Goal: Task Accomplishment & Management: Manage account settings

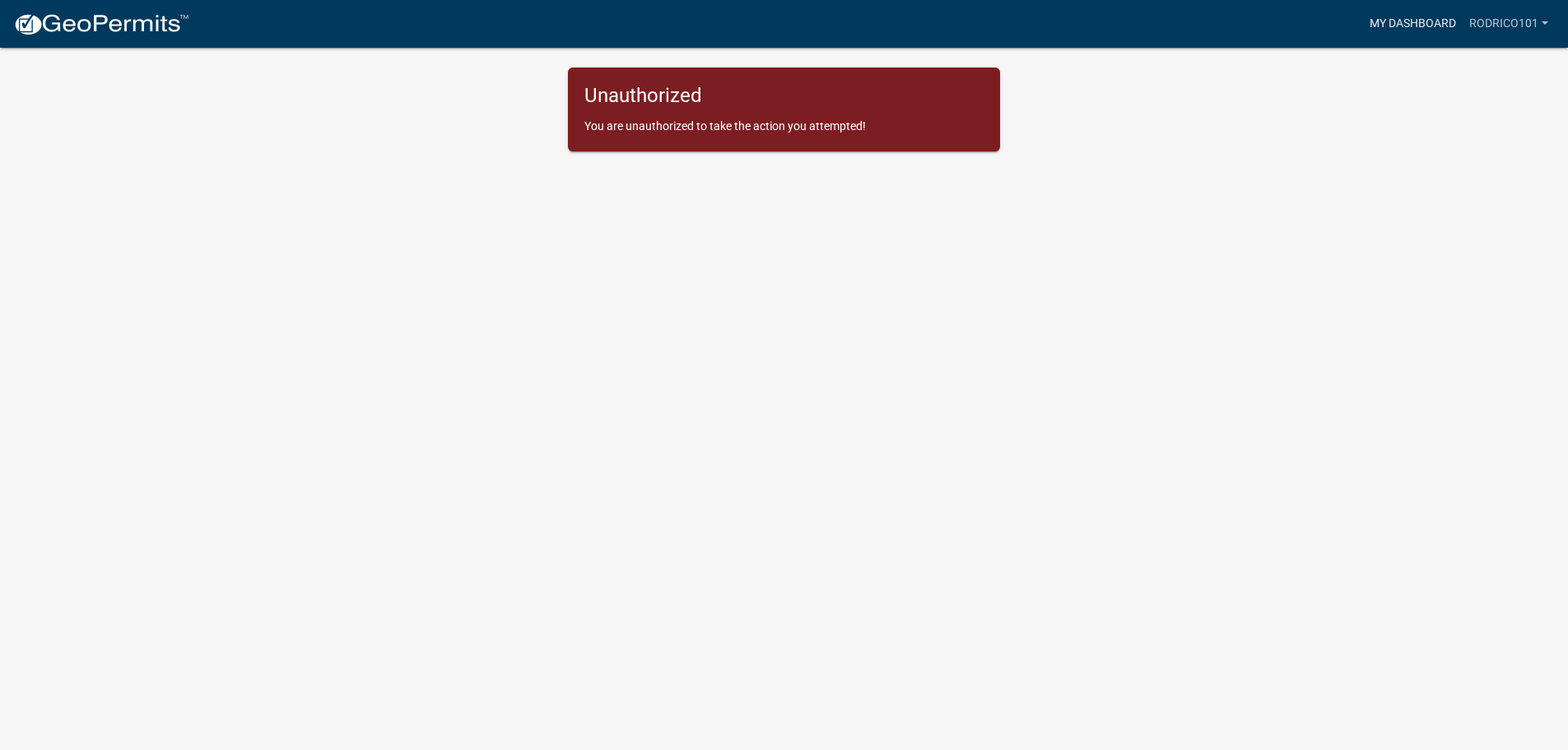
click at [1429, 14] on link "My Dashboard" at bounding box center [1413, 24] width 100 height 31
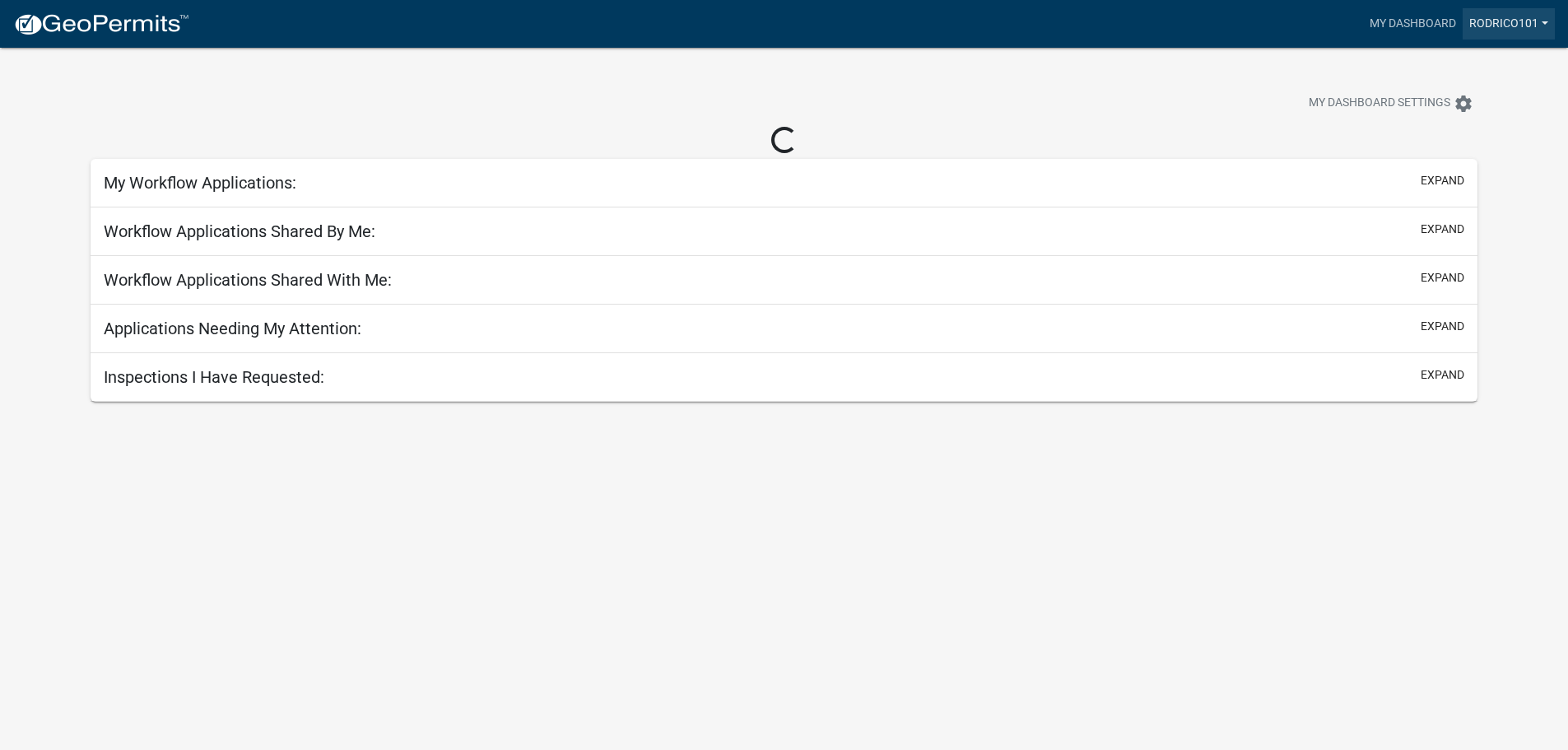
click at [1513, 17] on link "rodrico101" at bounding box center [1509, 24] width 93 height 31
click at [1461, 72] on link "Account" at bounding box center [1489, 68] width 131 height 40
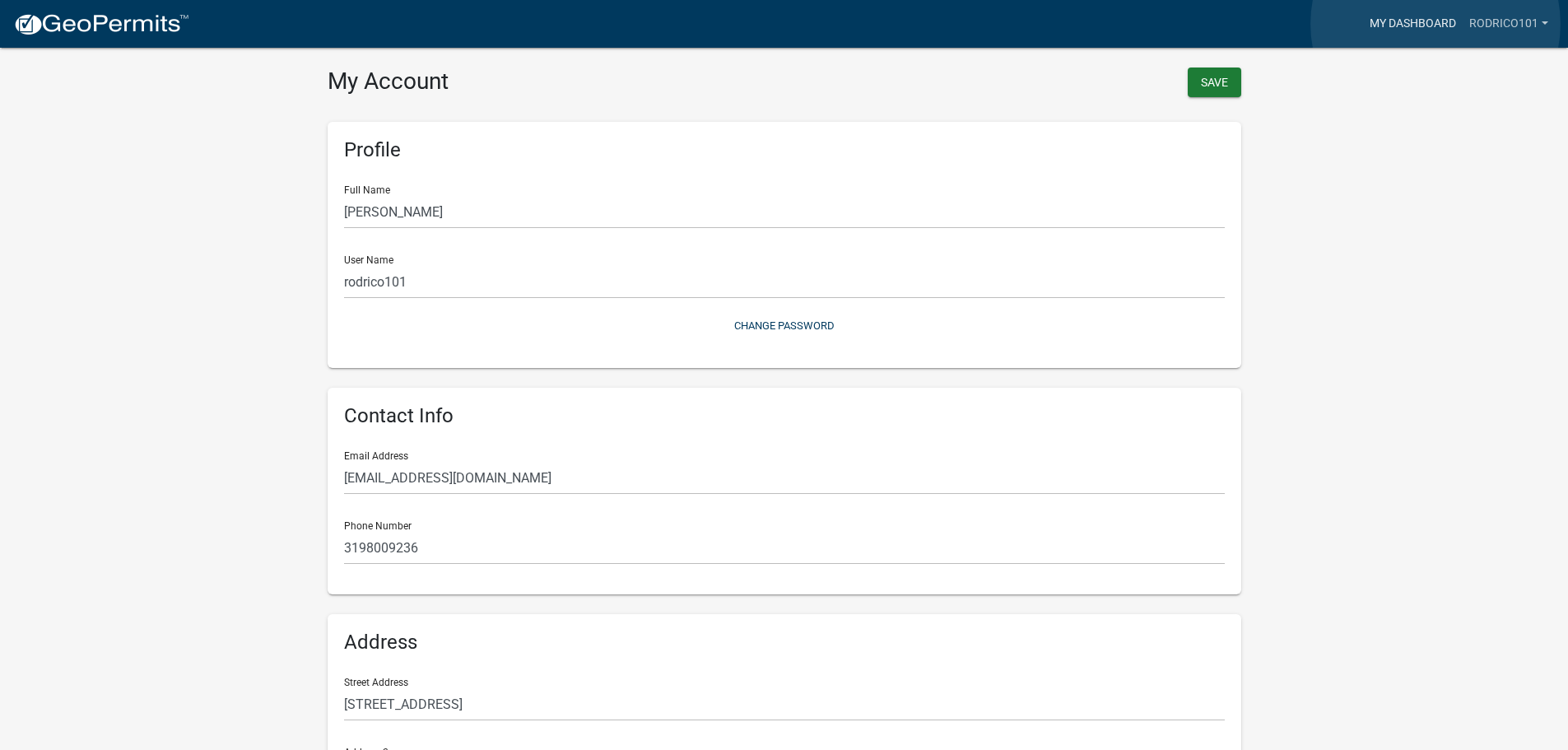
click at [1435, 24] on link "My Dashboard" at bounding box center [1413, 24] width 100 height 31
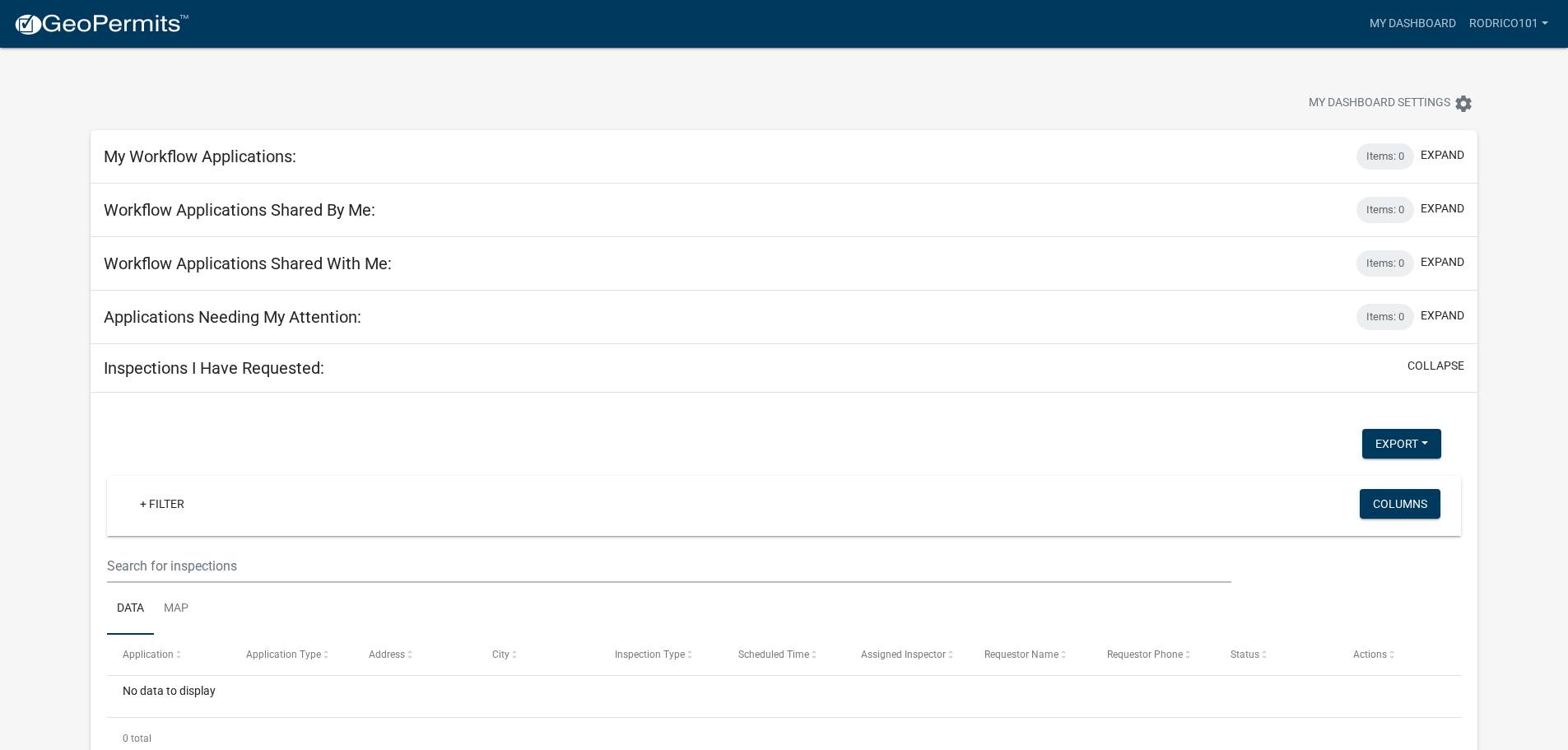
click at [189, 156] on h5 "My Workflow Applications:" at bounding box center [200, 156] width 192 height 20
click at [1498, 27] on link "rodrico101" at bounding box center [1509, 24] width 93 height 31
click at [1429, 18] on link "My Dashboard" at bounding box center [1413, 24] width 100 height 31
click at [198, 158] on h5 "My Workflow Applications:" at bounding box center [200, 156] width 192 height 20
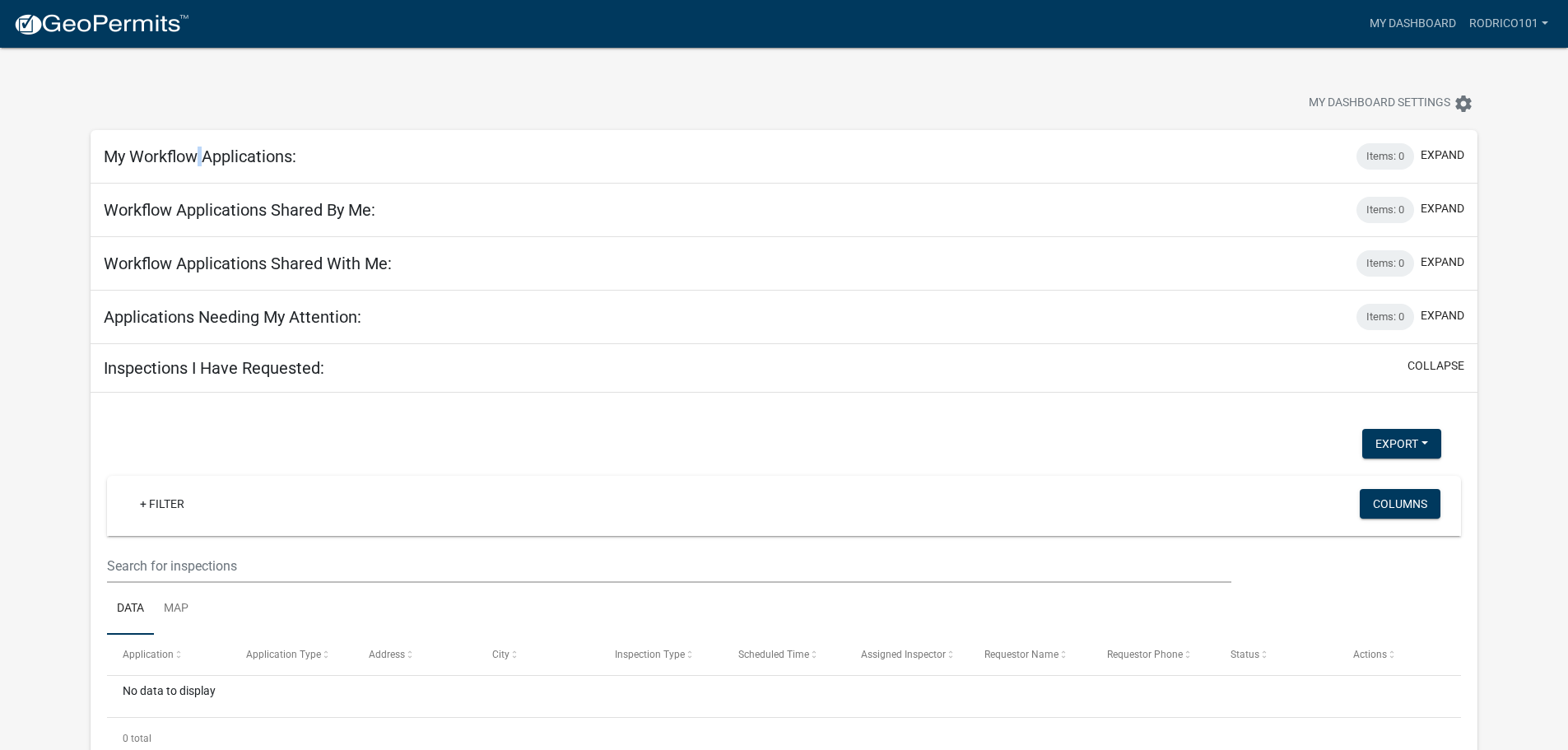
click at [198, 158] on h5 "My Workflow Applications:" at bounding box center [200, 156] width 192 height 20
click at [197, 204] on h5 "Workflow Applications Shared By Me:" at bounding box center [240, 210] width 272 height 20
click at [198, 278] on div "Workflow Applications Shared With Me: Items: 0 expand" at bounding box center [784, 263] width 1387 height 54
click at [197, 324] on h5 "Applications Needing My Attention:" at bounding box center [233, 317] width 258 height 20
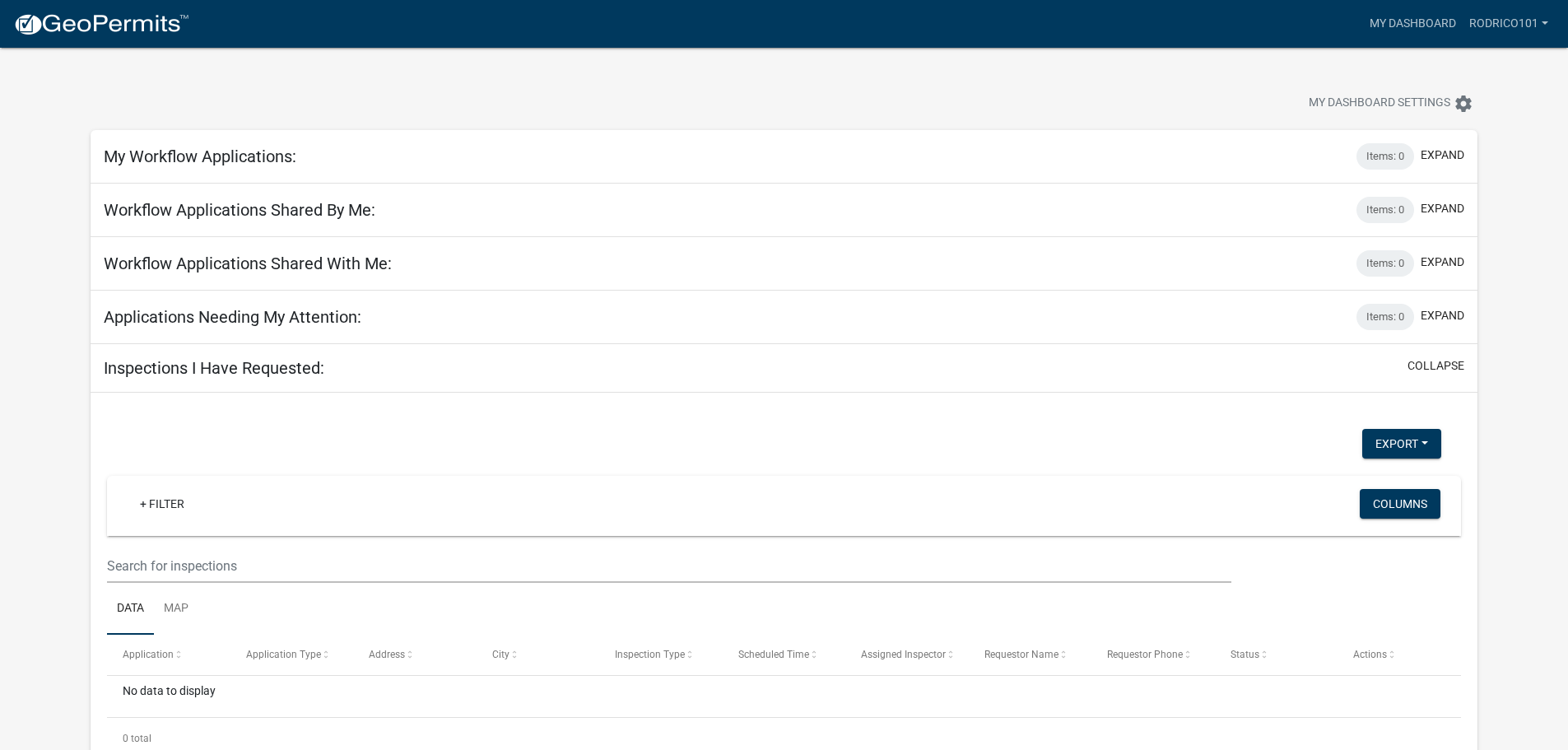
scroll to position [48, 0]
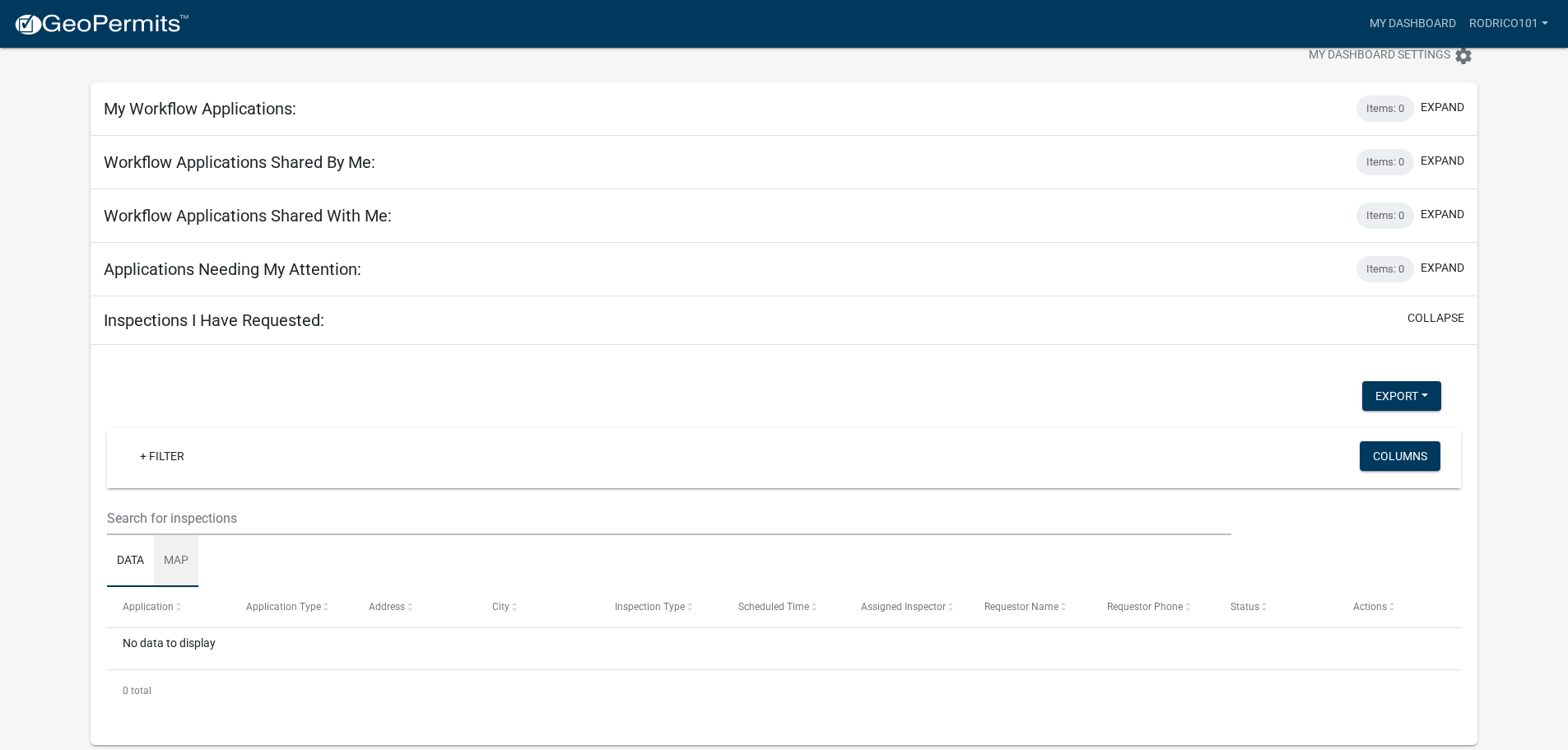
click at [184, 554] on link "Map" at bounding box center [176, 562] width 45 height 53
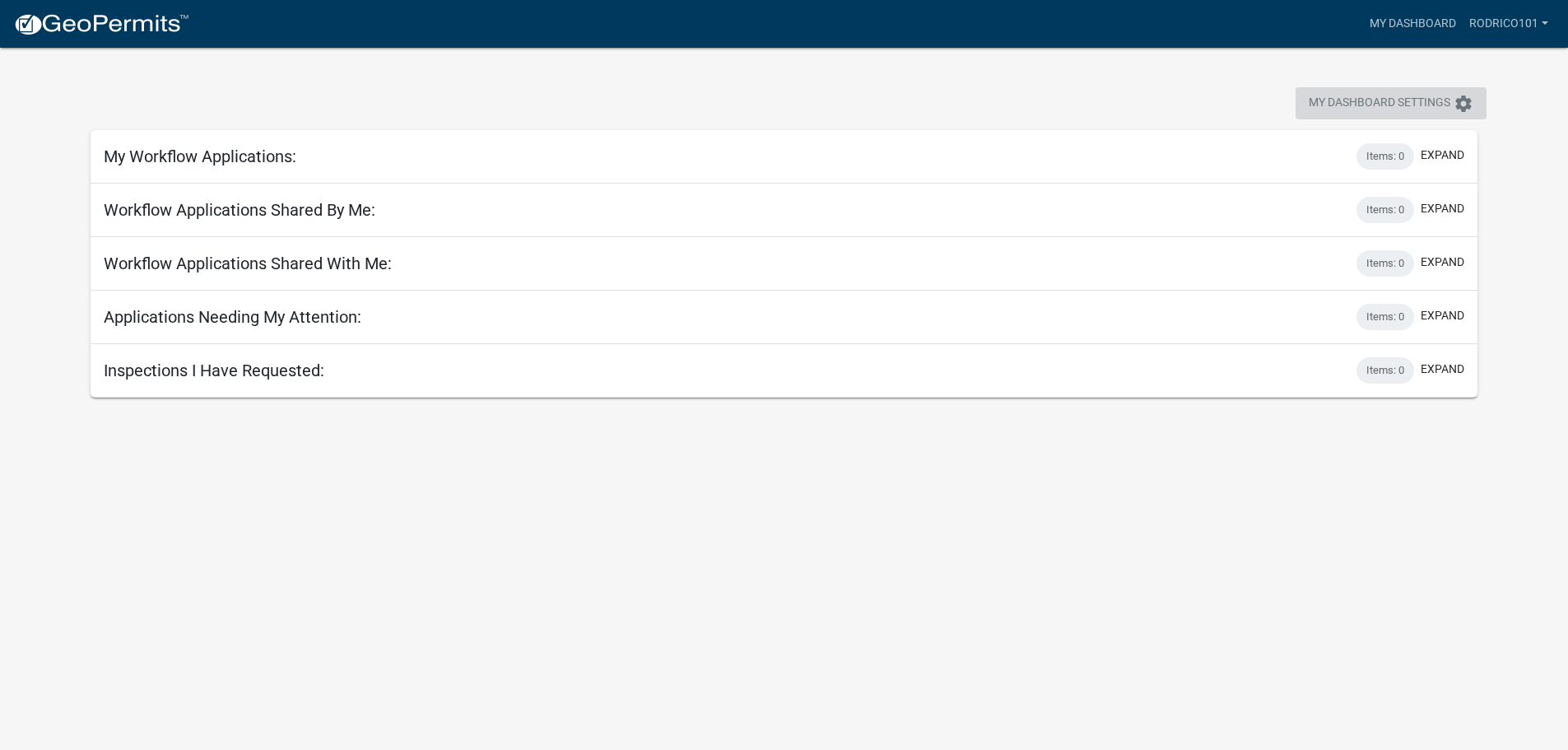
click at [1418, 104] on span "My Dashboard Settings" at bounding box center [1379, 104] width 141 height 20
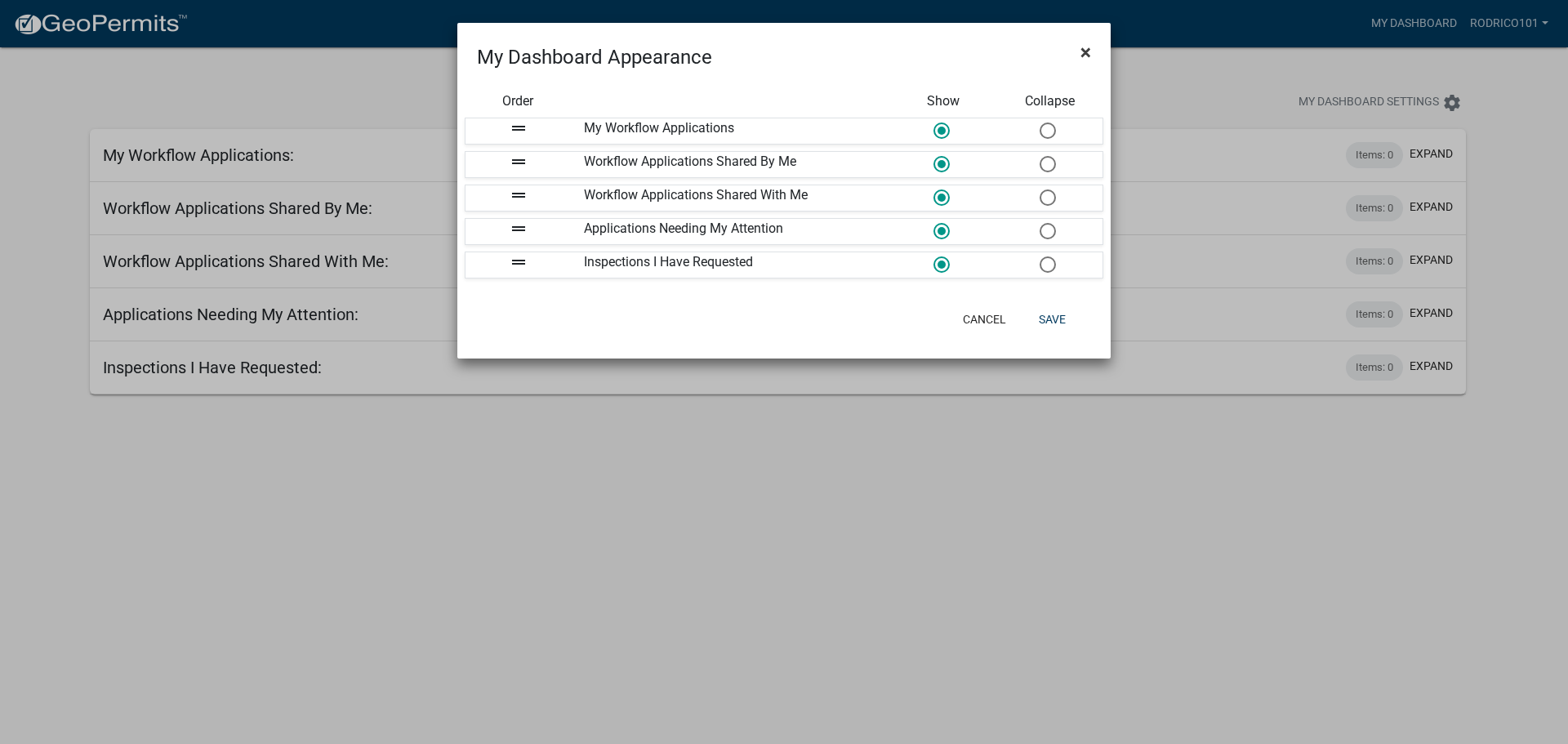
click at [1074, 52] on button "×" at bounding box center [1085, 52] width 37 height 46
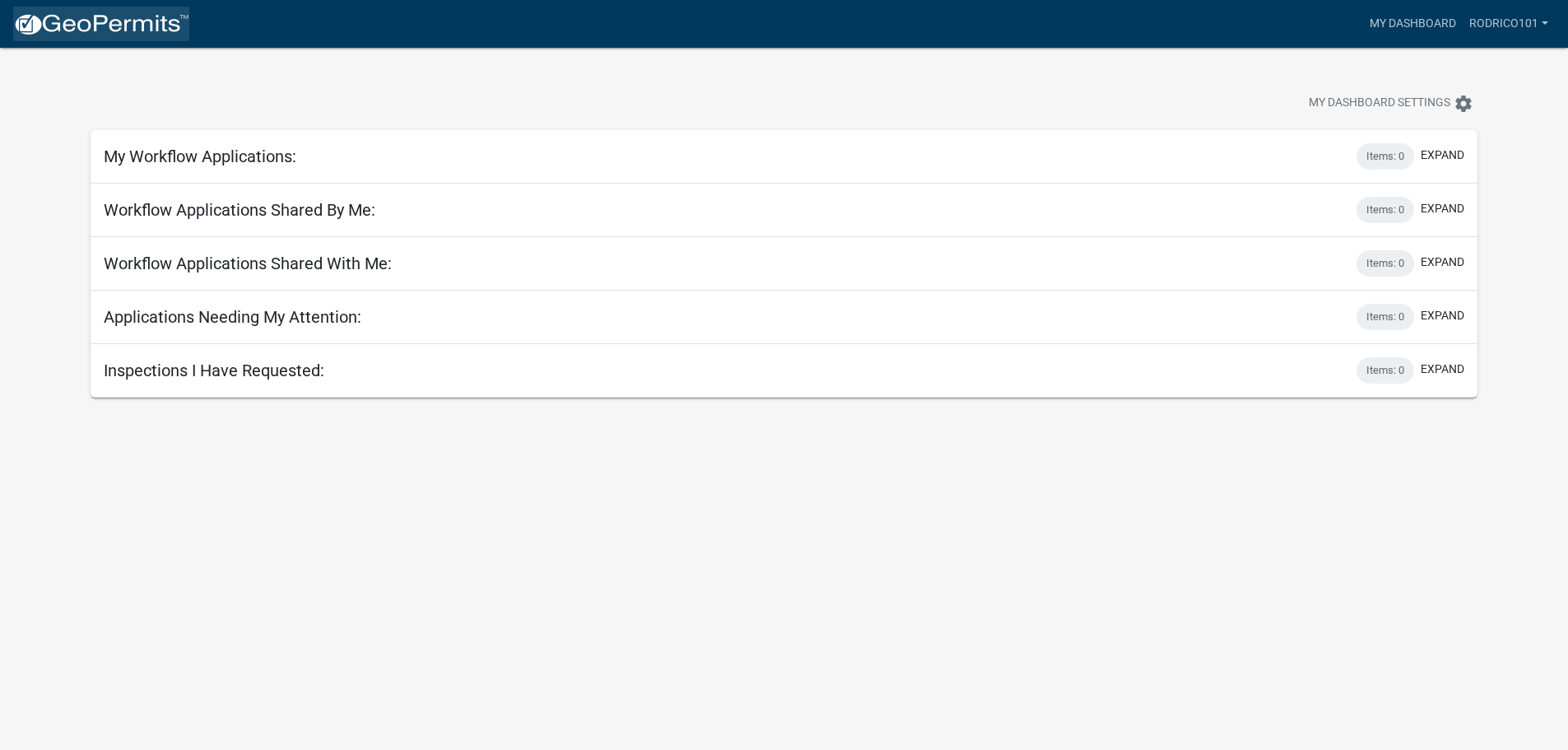
click at [113, 25] on img at bounding box center [101, 25] width 176 height 25
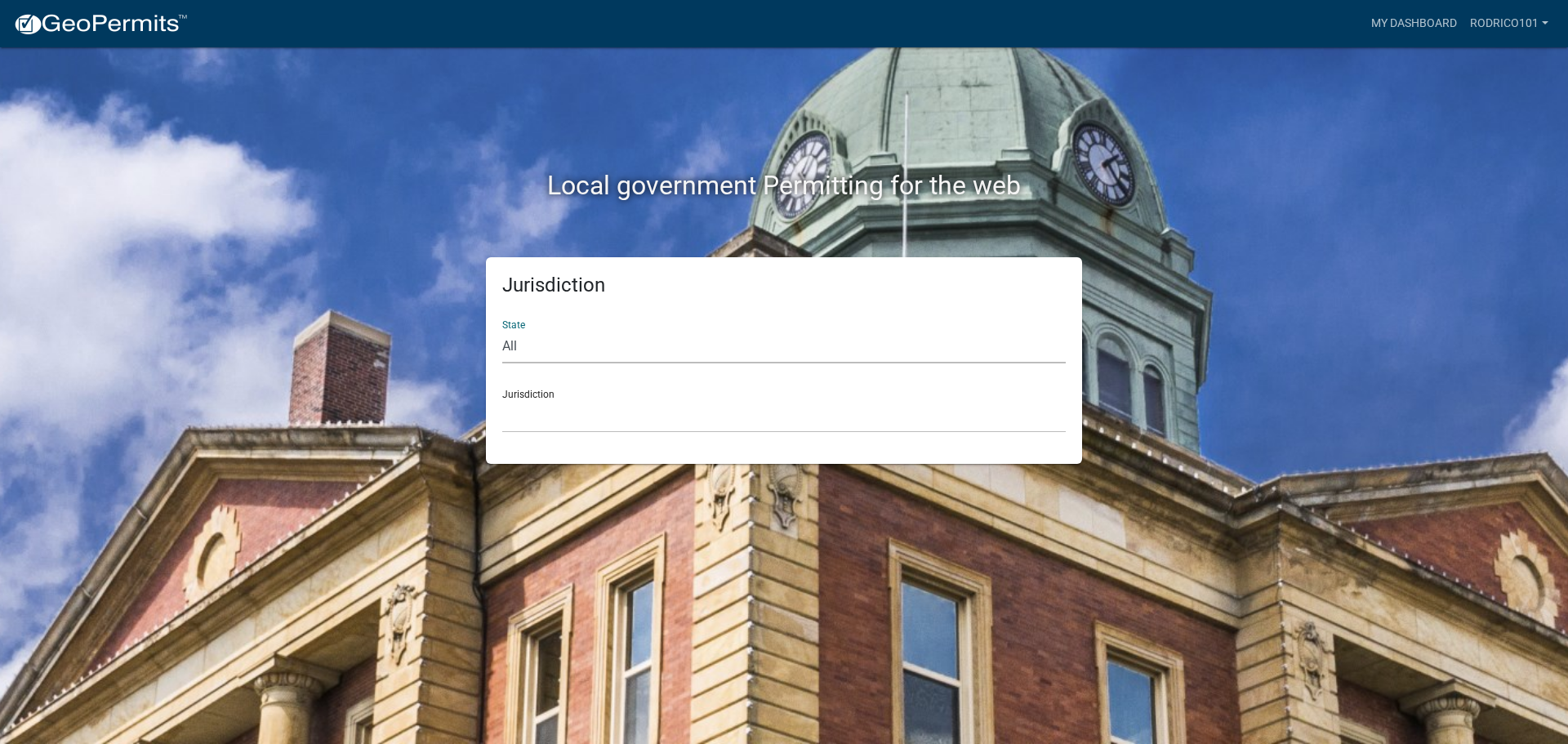
click at [567, 343] on select "All [US_STATE] [US_STATE] [US_STATE] [US_STATE] [US_STATE] [US_STATE] [US_STATE…" at bounding box center [784, 346] width 563 height 34
select select "[US_STATE]"
click at [502, 329] on select "All [US_STATE] [US_STATE] [US_STATE] [US_STATE] [US_STATE] [US_STATE] [US_STATE…" at bounding box center [784, 346] width 563 height 34
click at [543, 399] on select "[GEOGRAPHIC_DATA], [US_STATE] [GEOGRAPHIC_DATA], [US_STATE] [GEOGRAPHIC_DATA], …" at bounding box center [784, 415] width 563 height 34
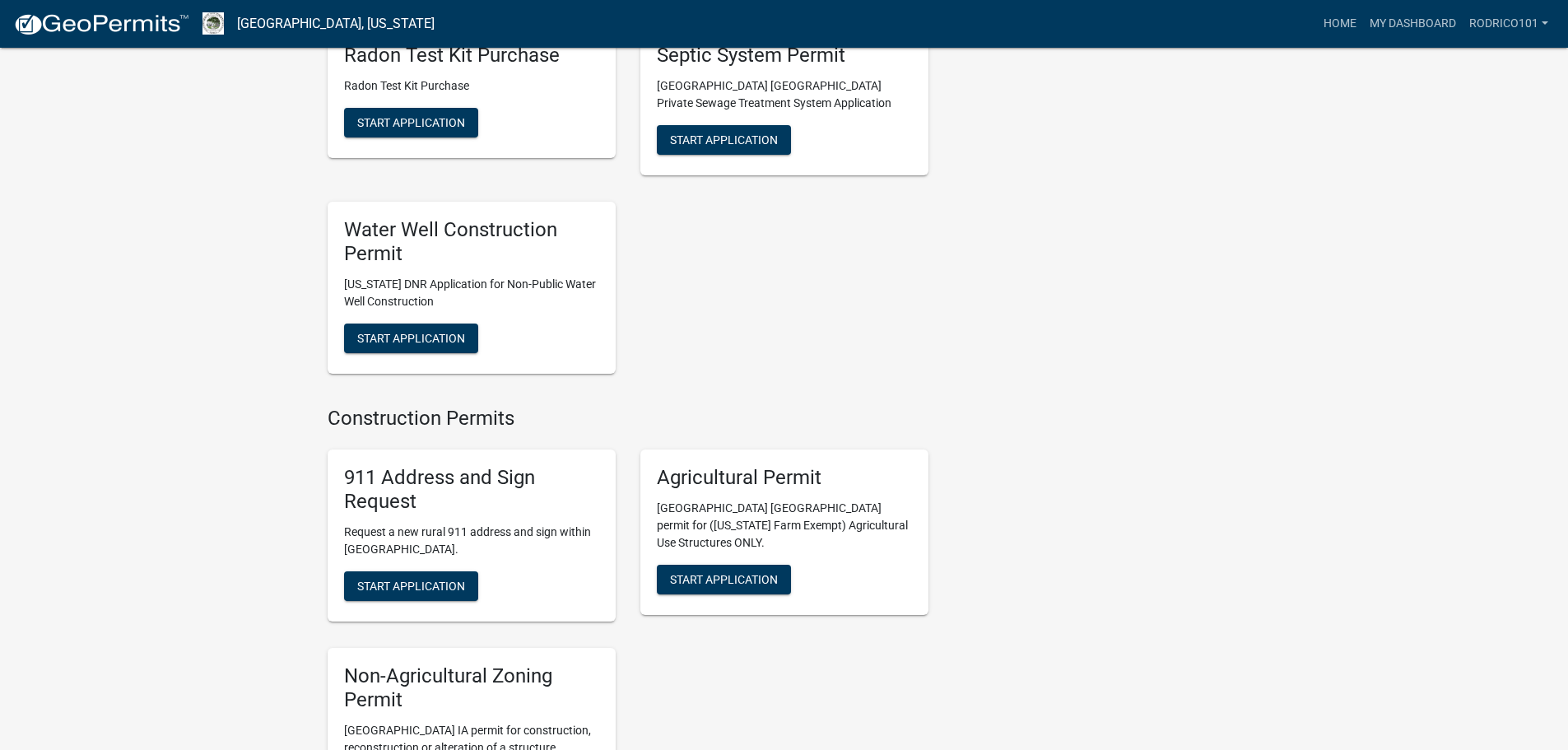
scroll to position [2058, 0]
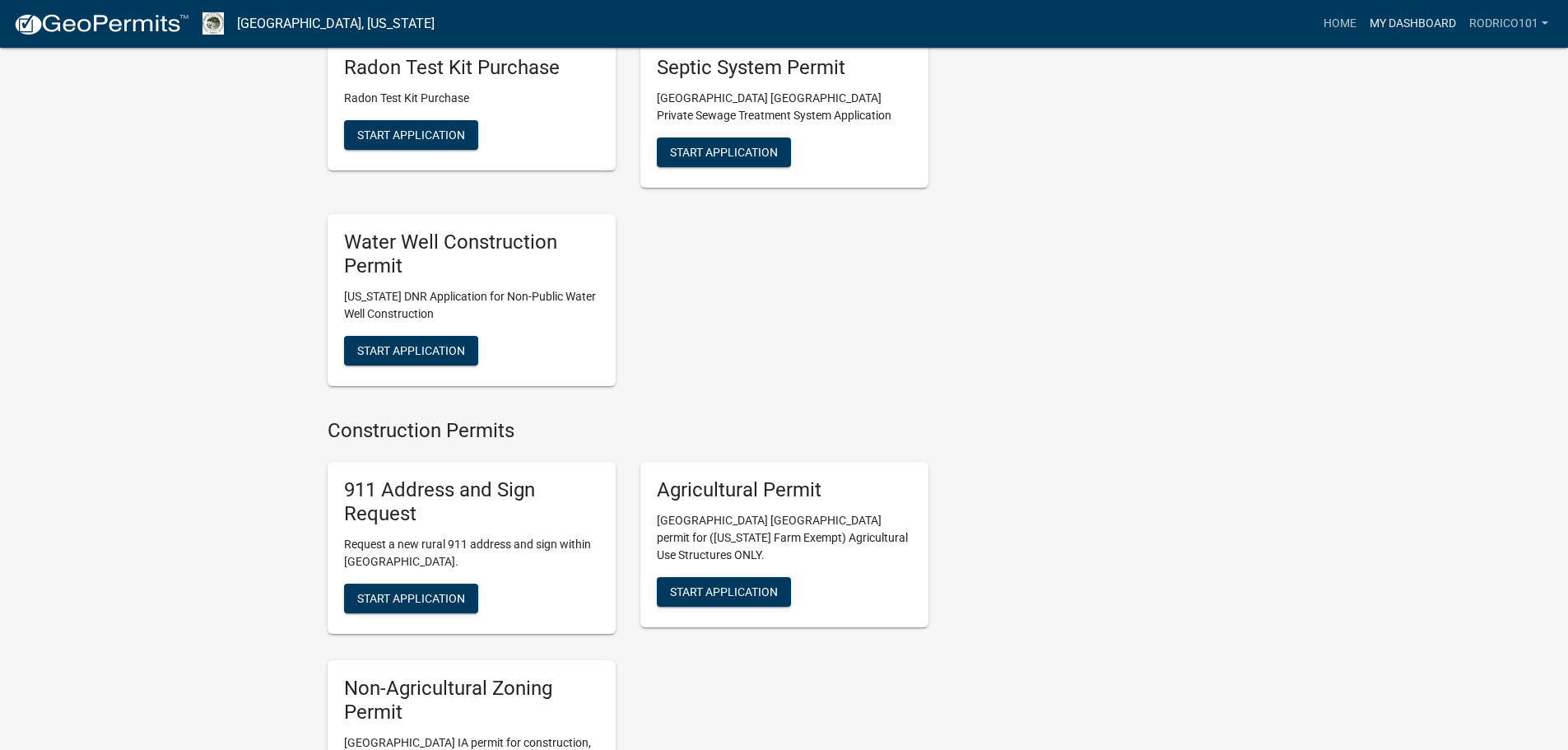
click at [1414, 26] on link "My Dashboard" at bounding box center [1413, 24] width 100 height 31
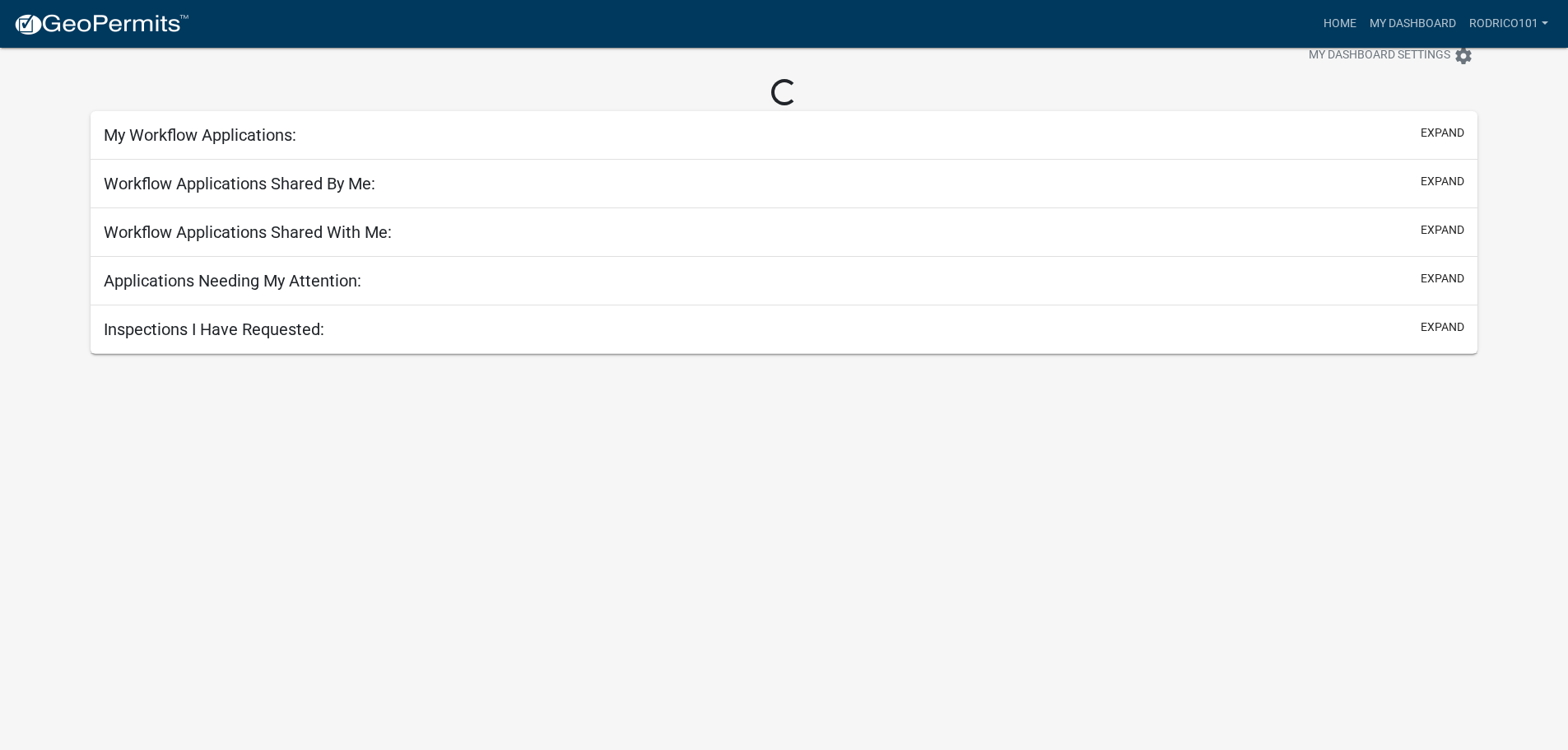
scroll to position [48, 0]
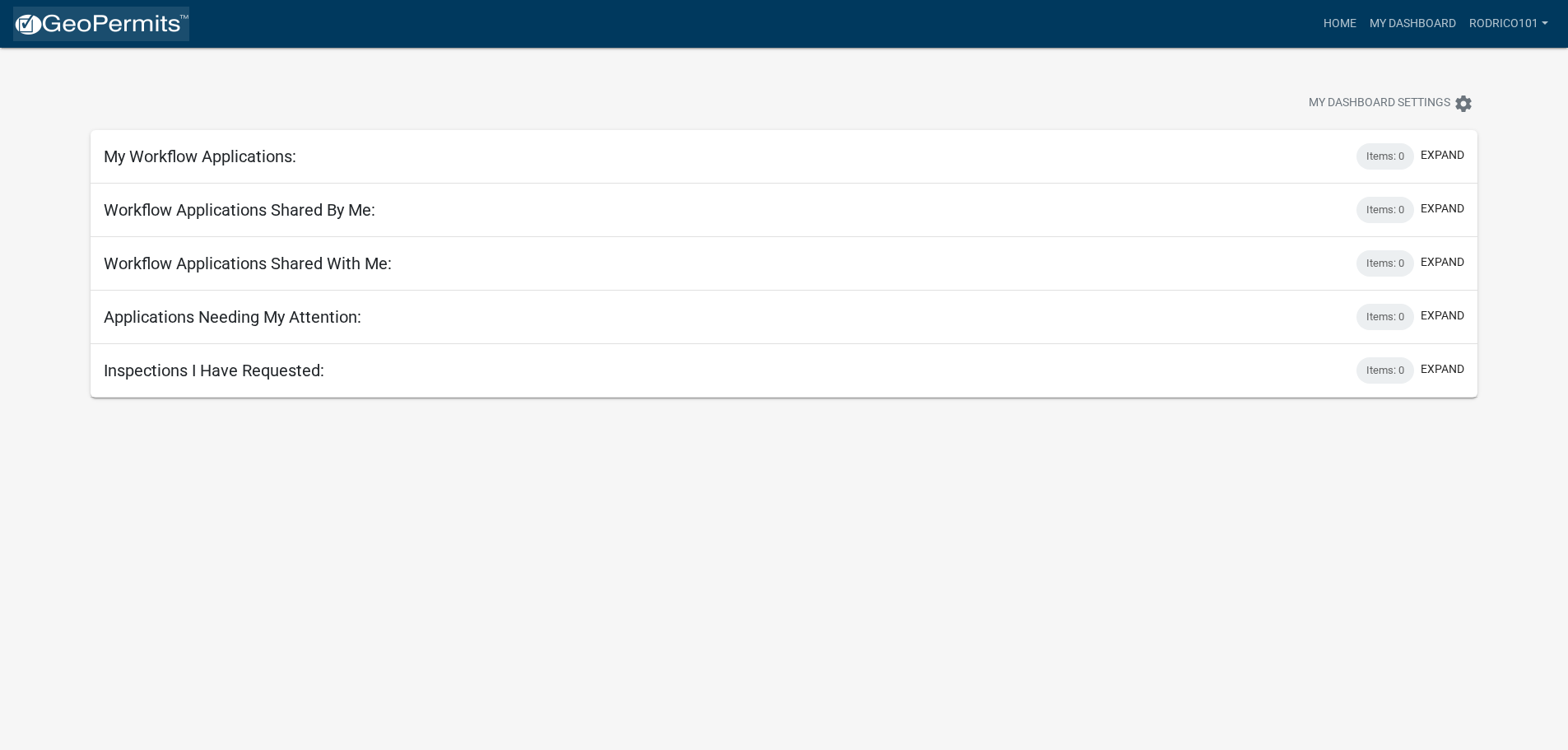
click at [73, 31] on img at bounding box center [101, 25] width 176 height 25
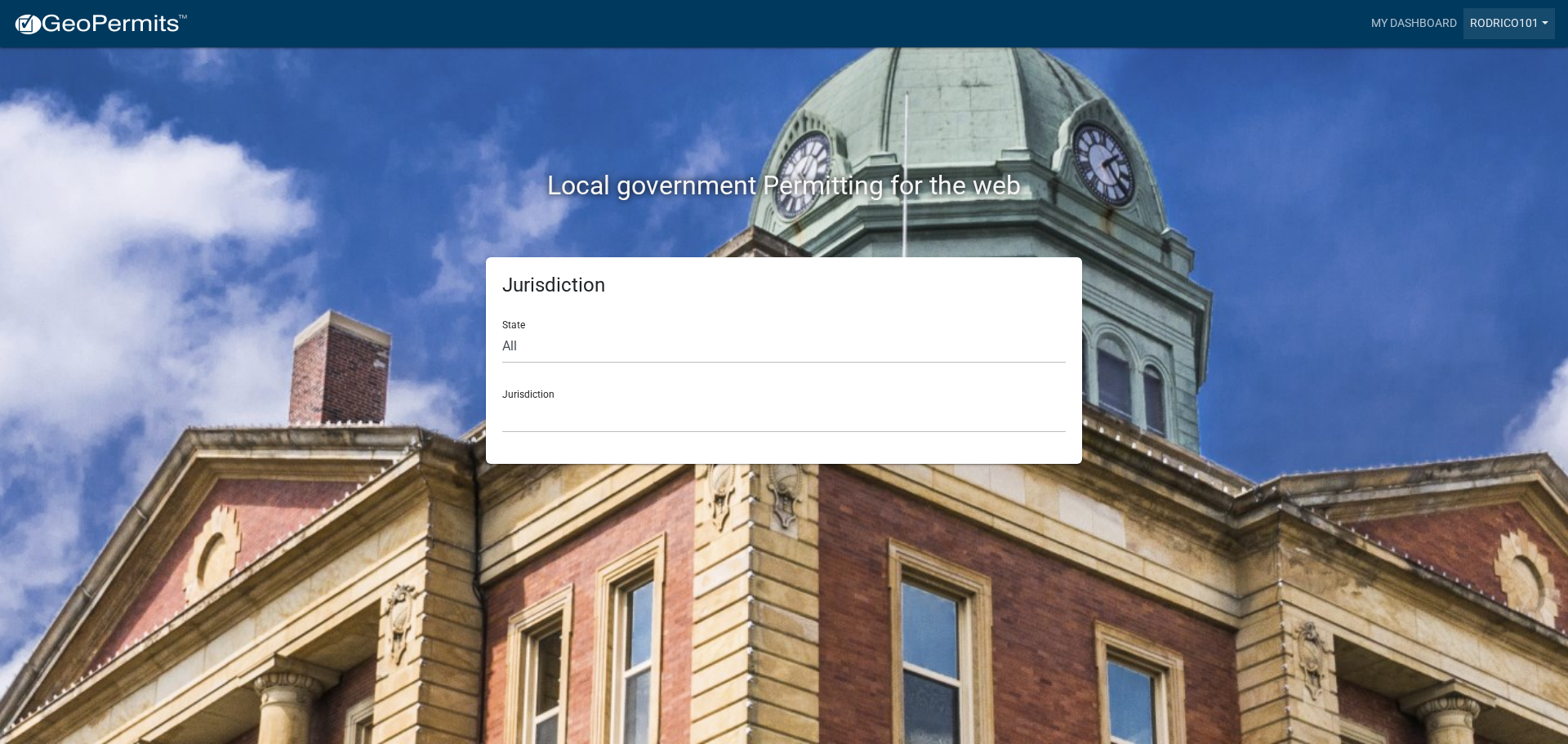
click at [1487, 17] on link "rodrico101" at bounding box center [1509, 24] width 92 height 31
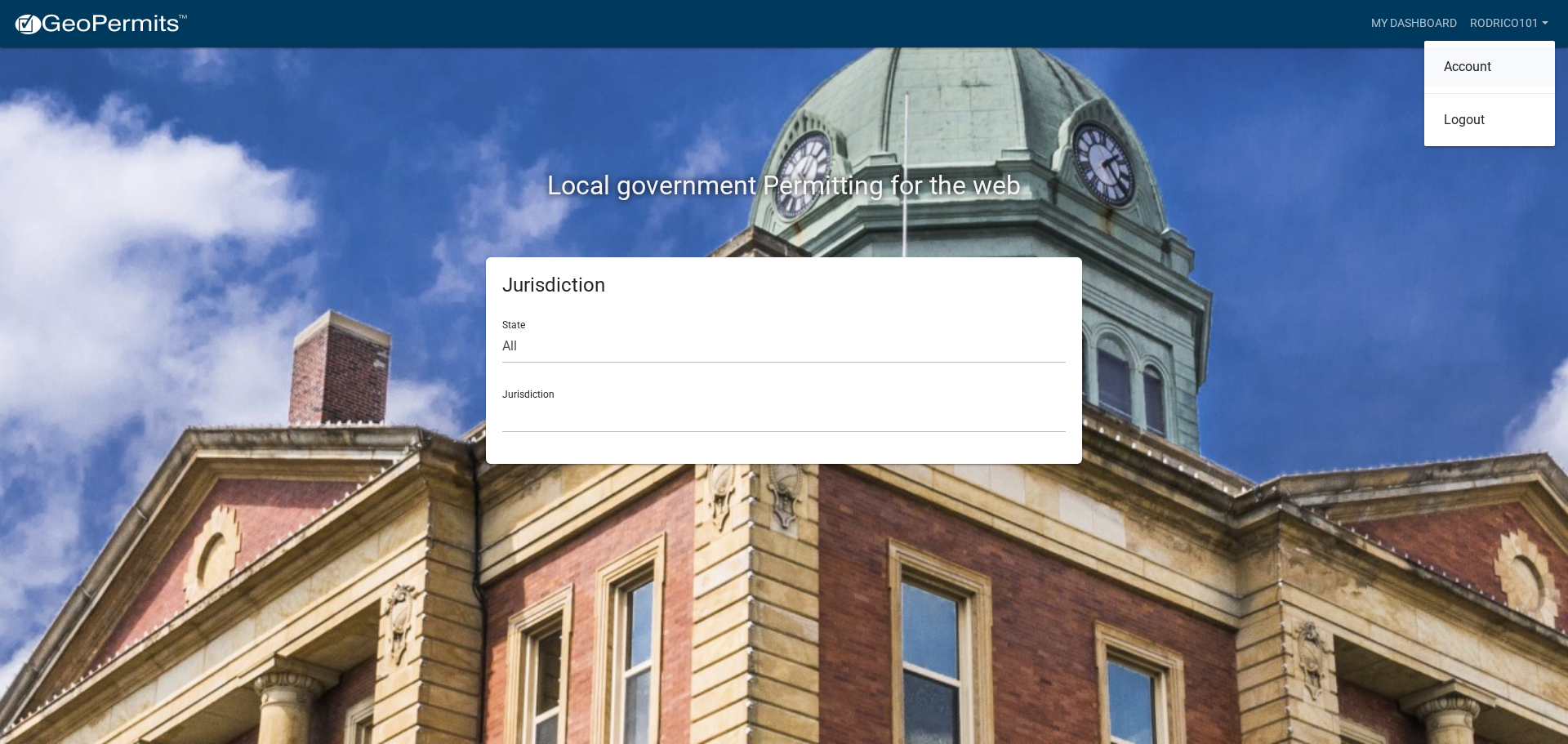
click at [1470, 64] on link "Account" at bounding box center [1488, 67] width 130 height 39
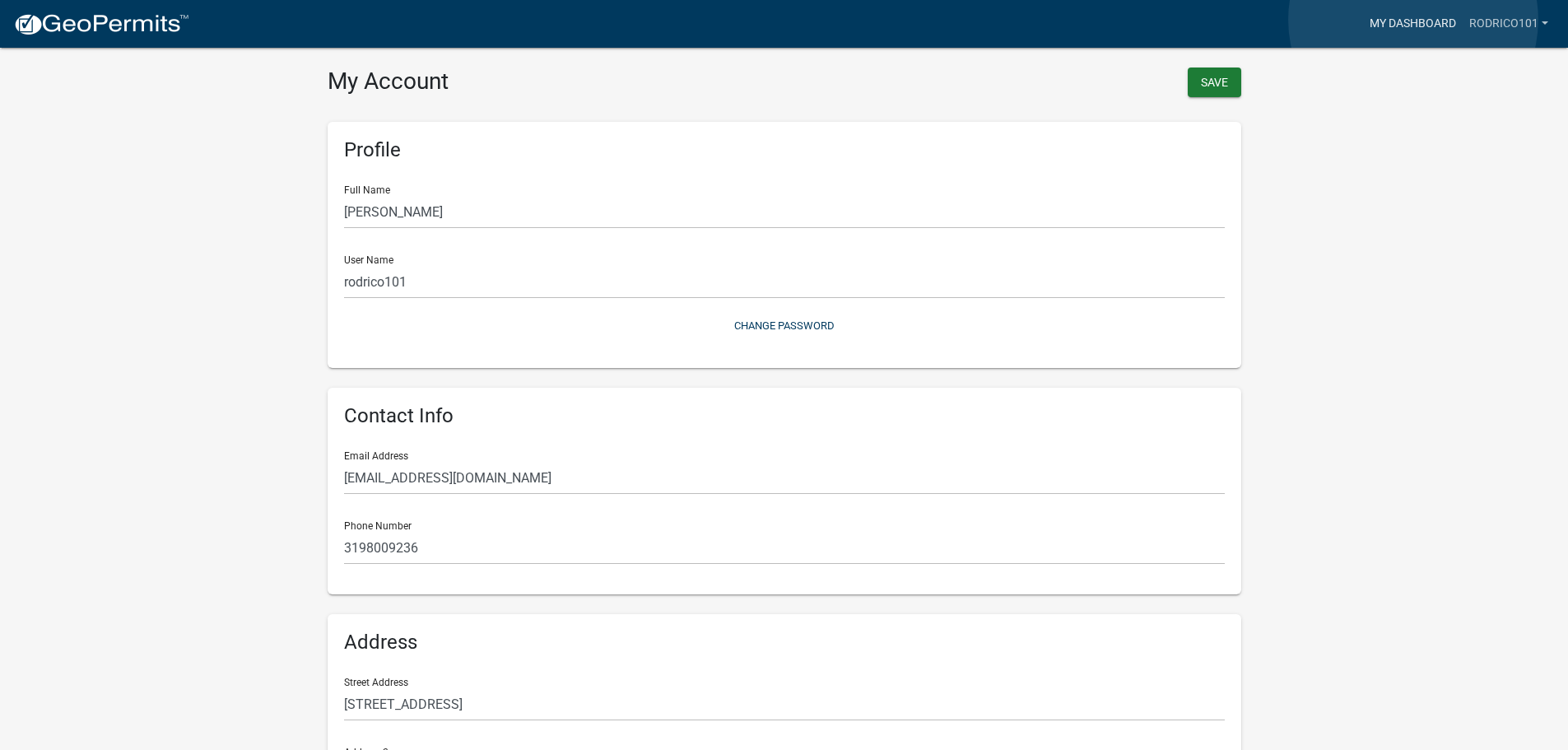
click at [1414, 20] on link "My Dashboard" at bounding box center [1413, 24] width 100 height 31
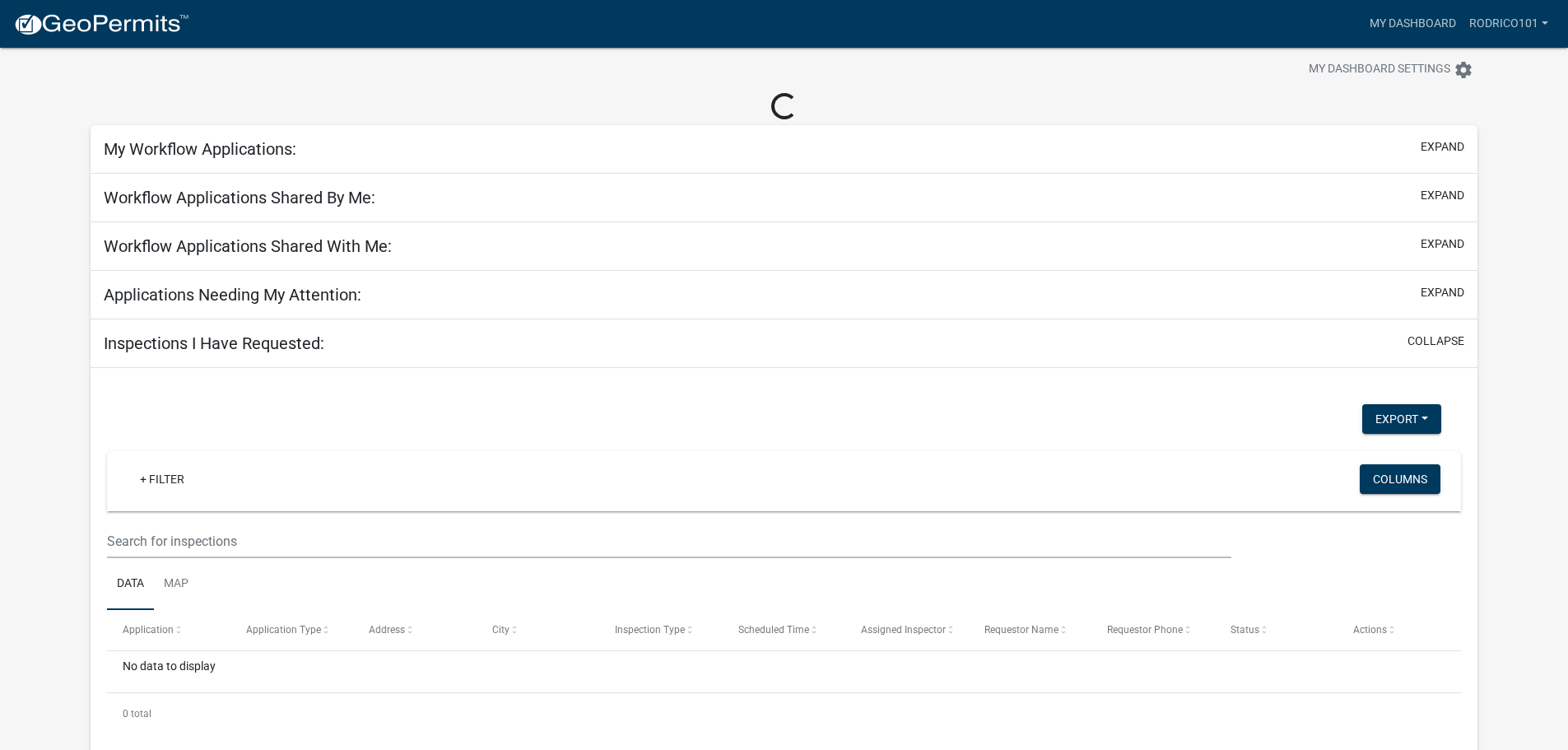
scroll to position [52, 0]
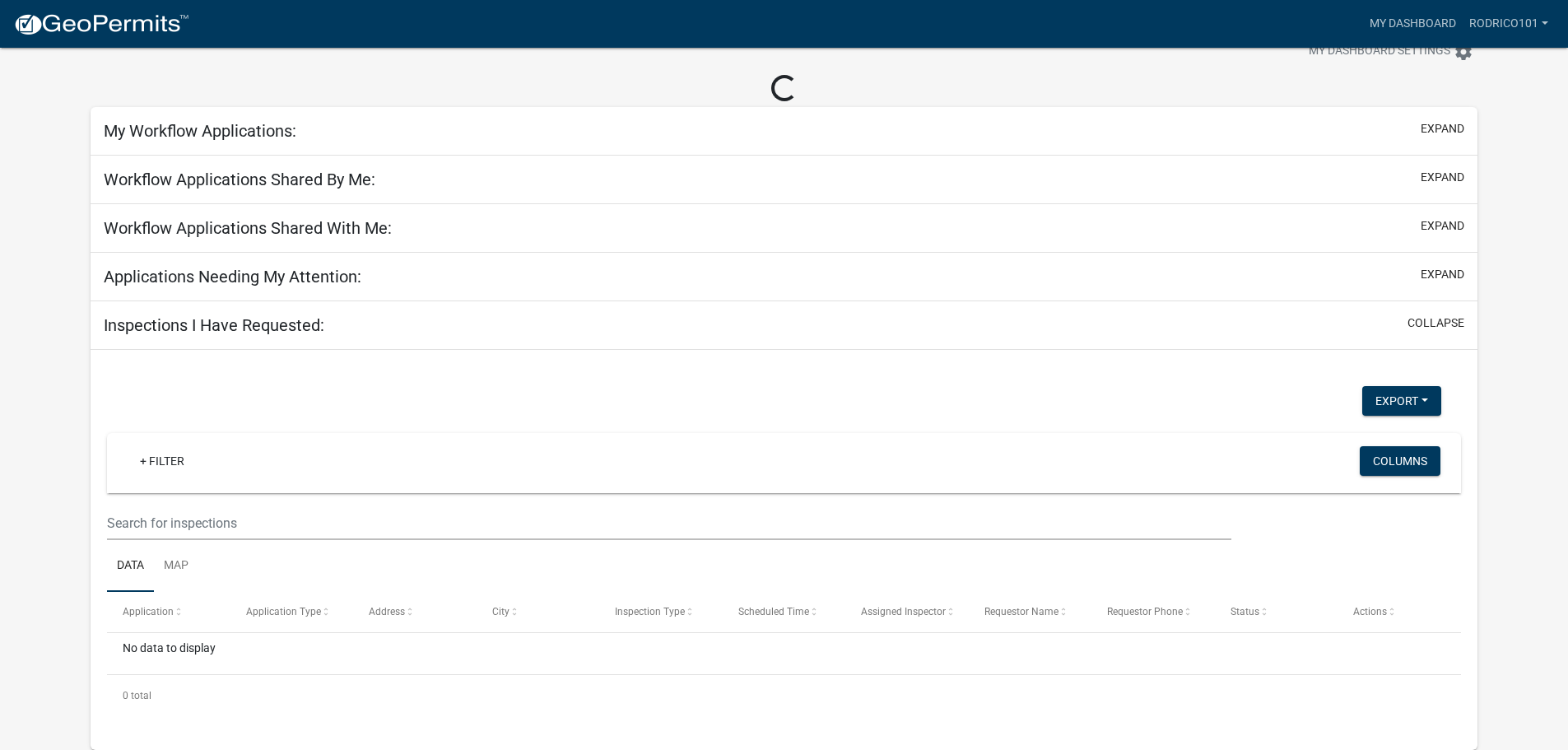
click at [228, 281] on h5 "Applications Needing My Attention:" at bounding box center [233, 277] width 258 height 20
click at [1445, 271] on button "expand" at bounding box center [1442, 274] width 44 height 17
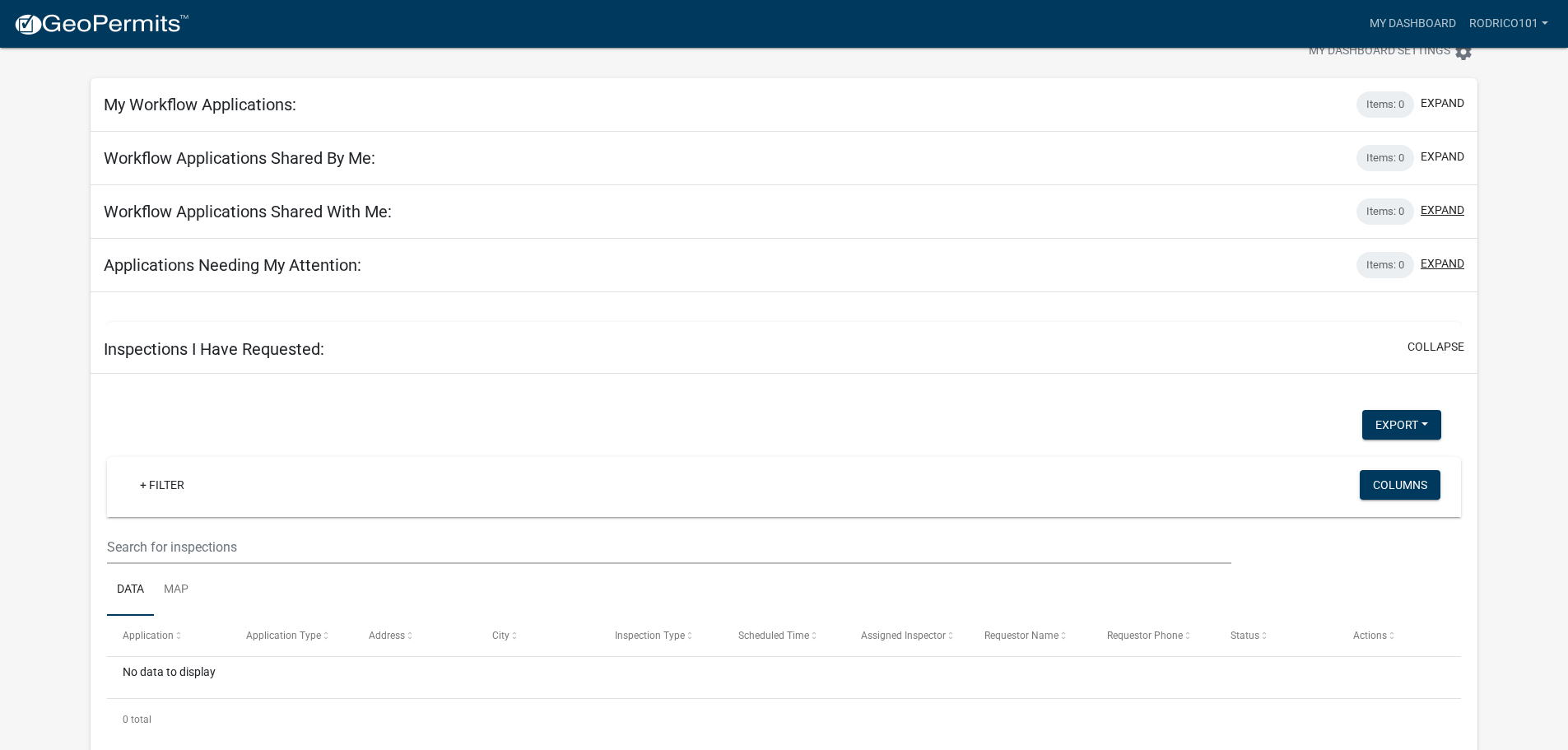
scroll to position [48, 0]
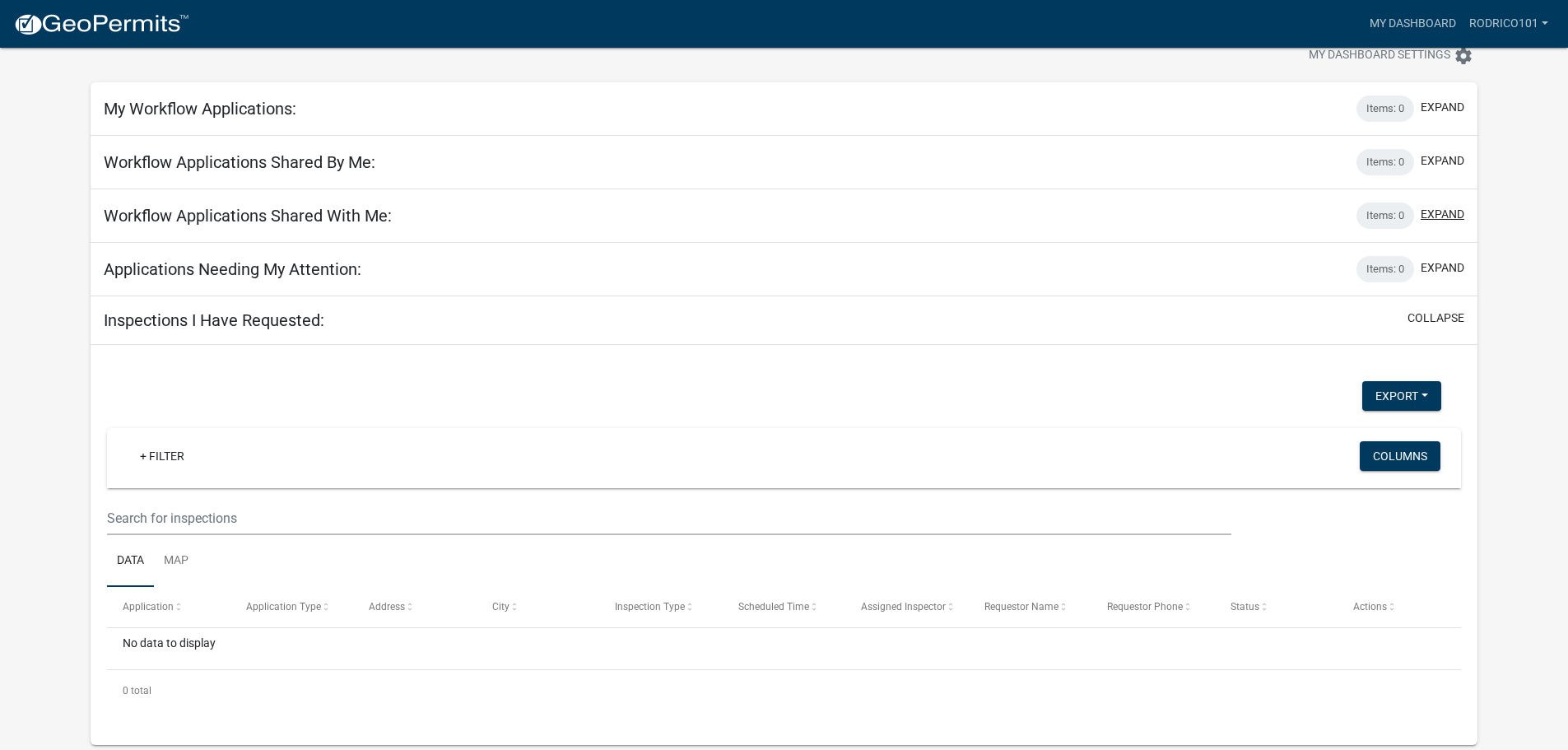
click at [1437, 208] on button "expand" at bounding box center [1442, 214] width 44 height 17
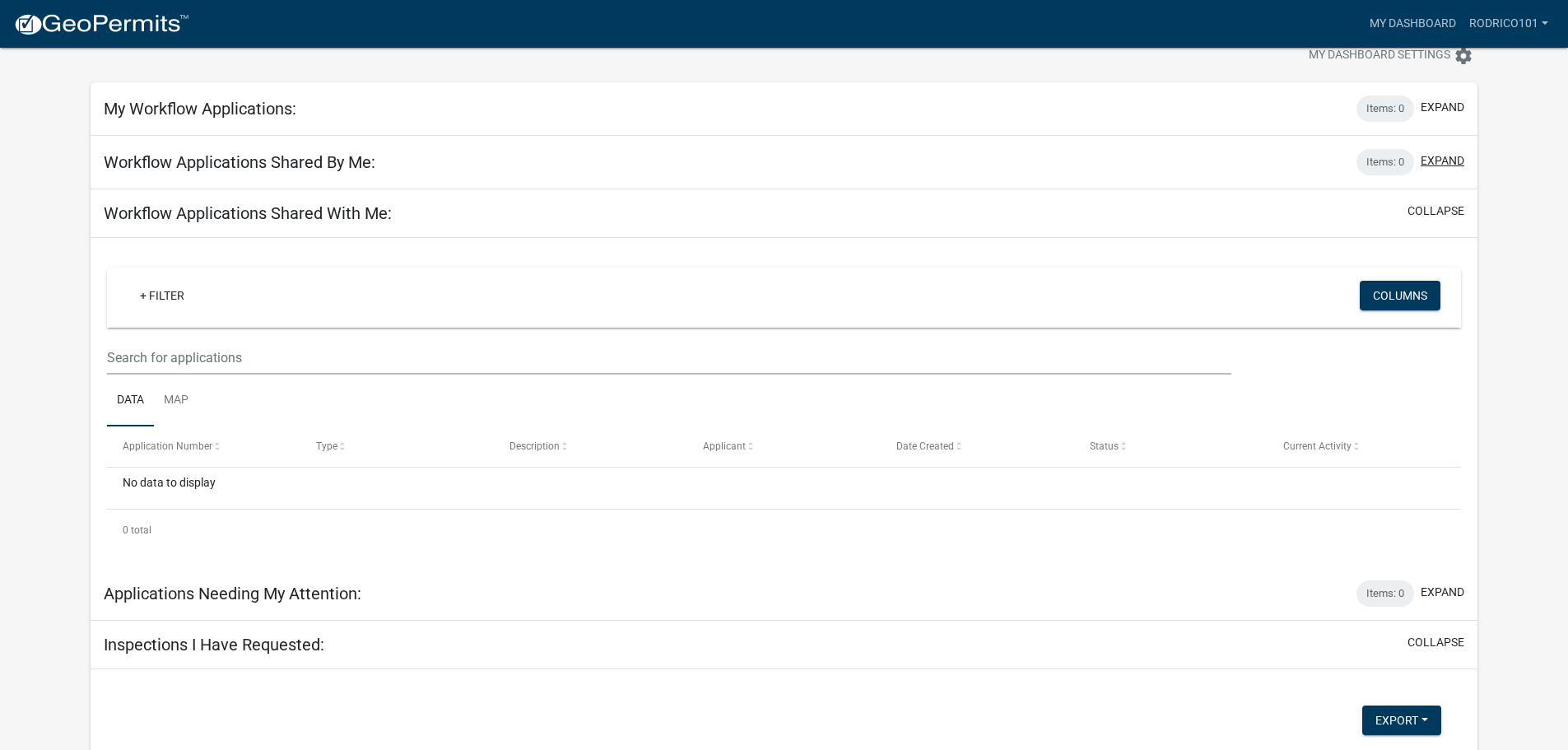
click at [1442, 152] on button "expand" at bounding box center [1442, 160] width 44 height 17
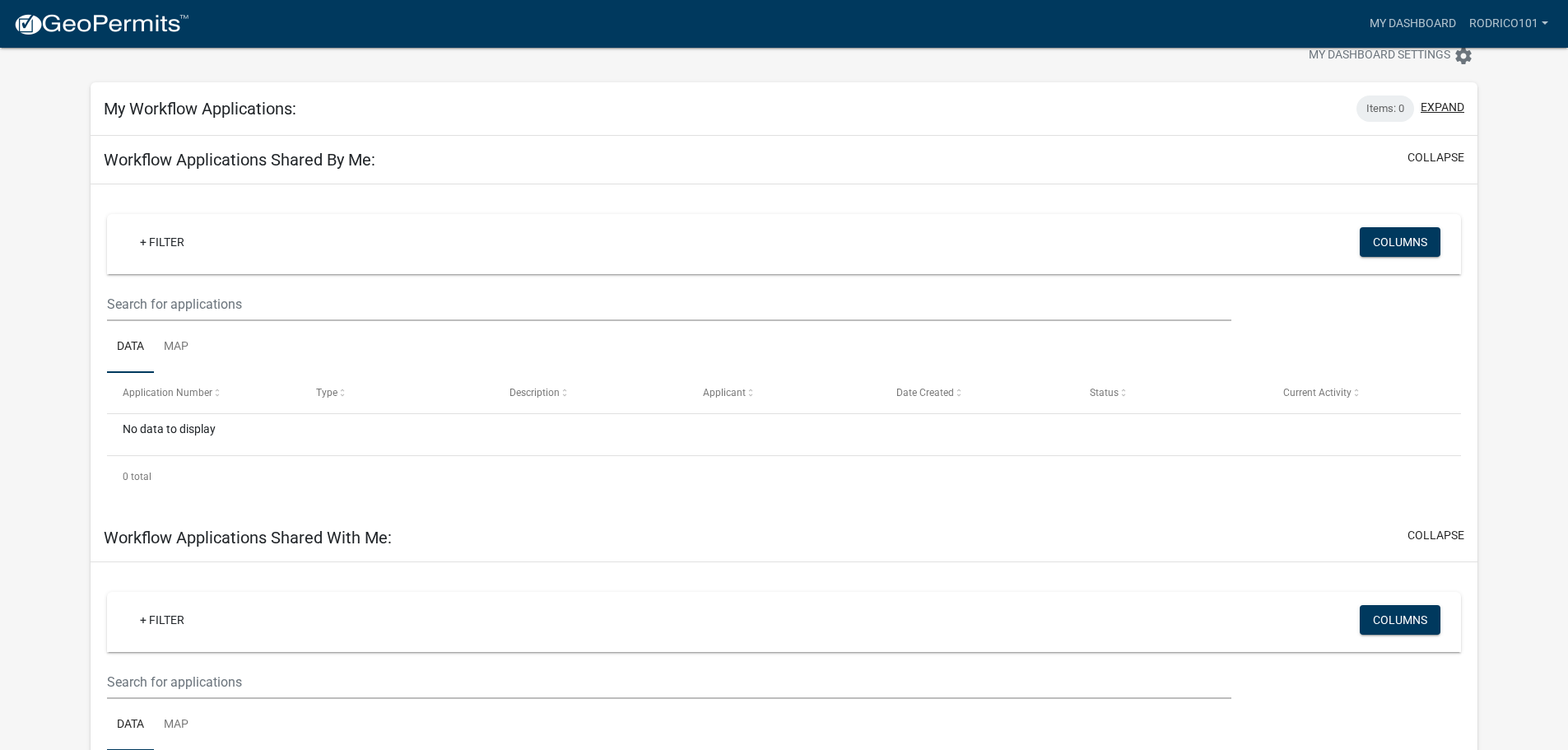
click at [1437, 101] on button "expand" at bounding box center [1442, 107] width 44 height 17
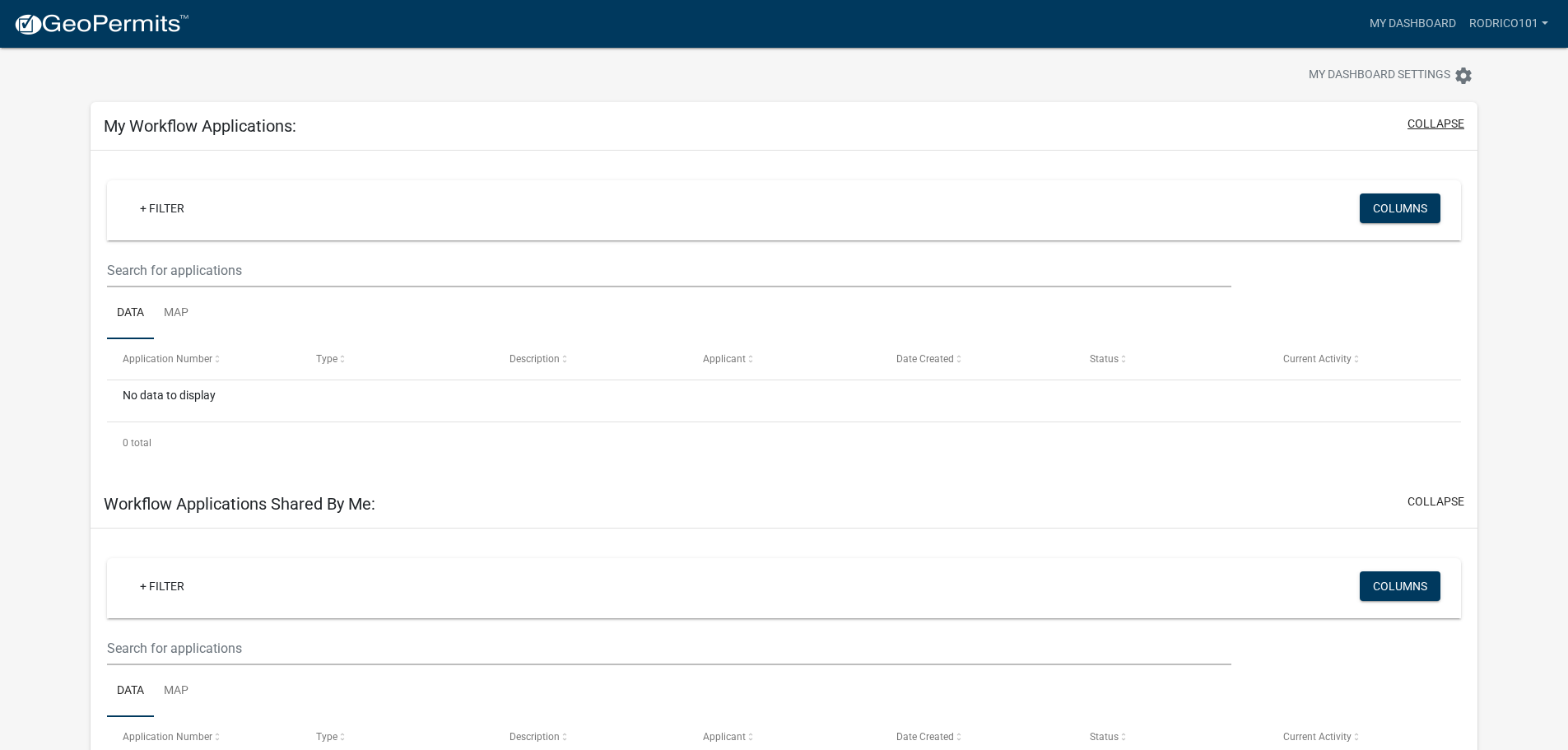
scroll to position [0, 0]
